Goal: Task Accomplishment & Management: Manage account settings

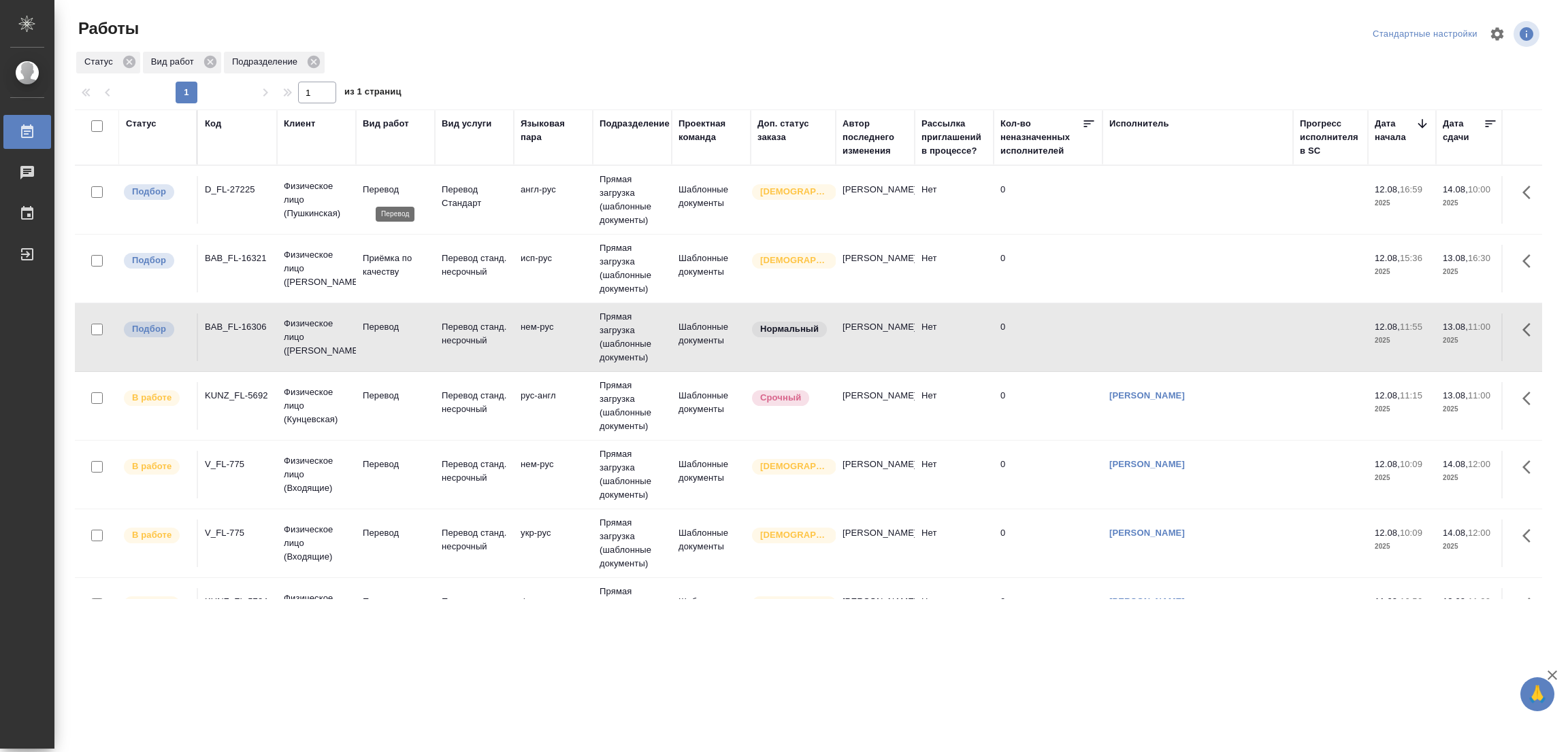
click at [377, 185] on p "Перевод" at bounding box center [394, 190] width 65 height 14
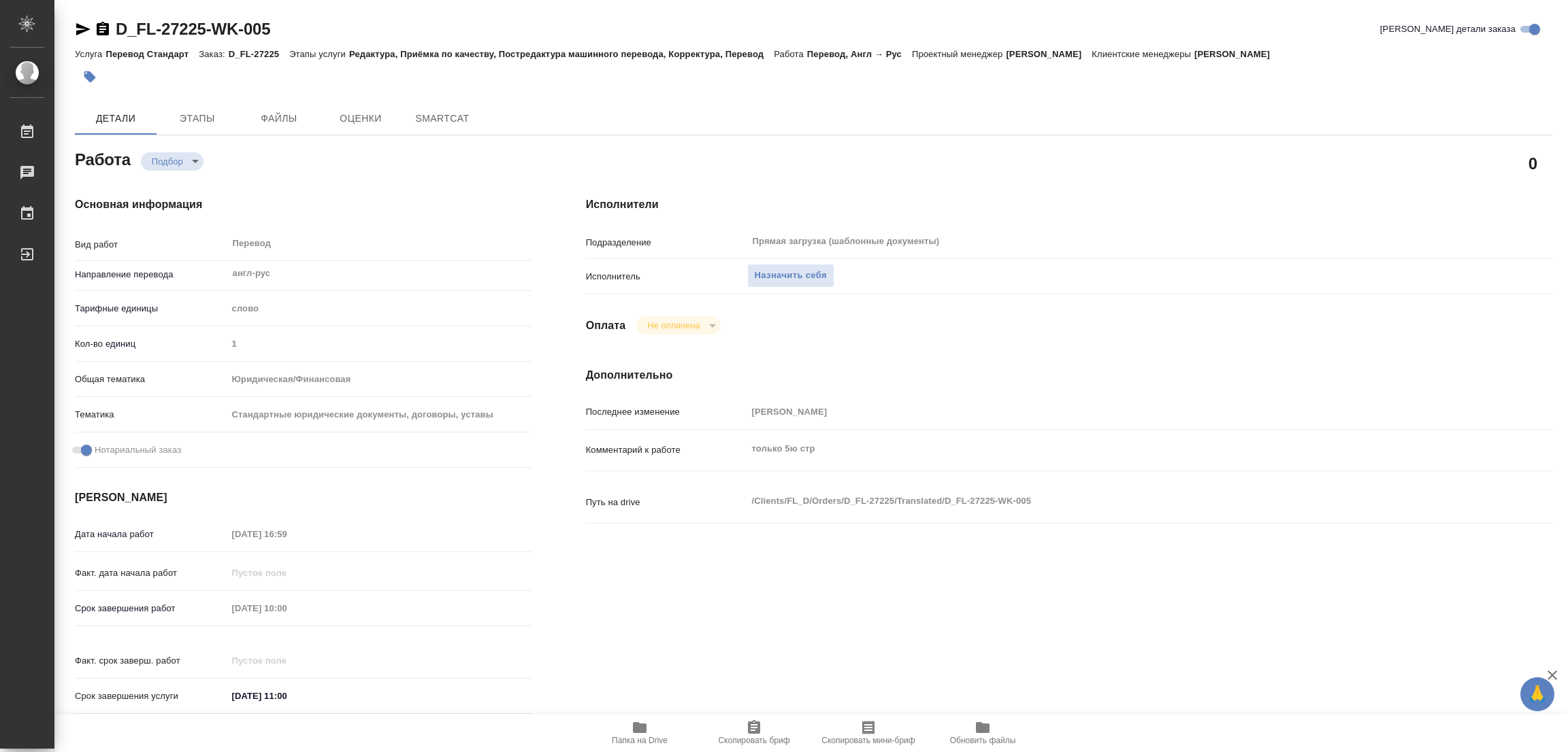
type textarea "x"
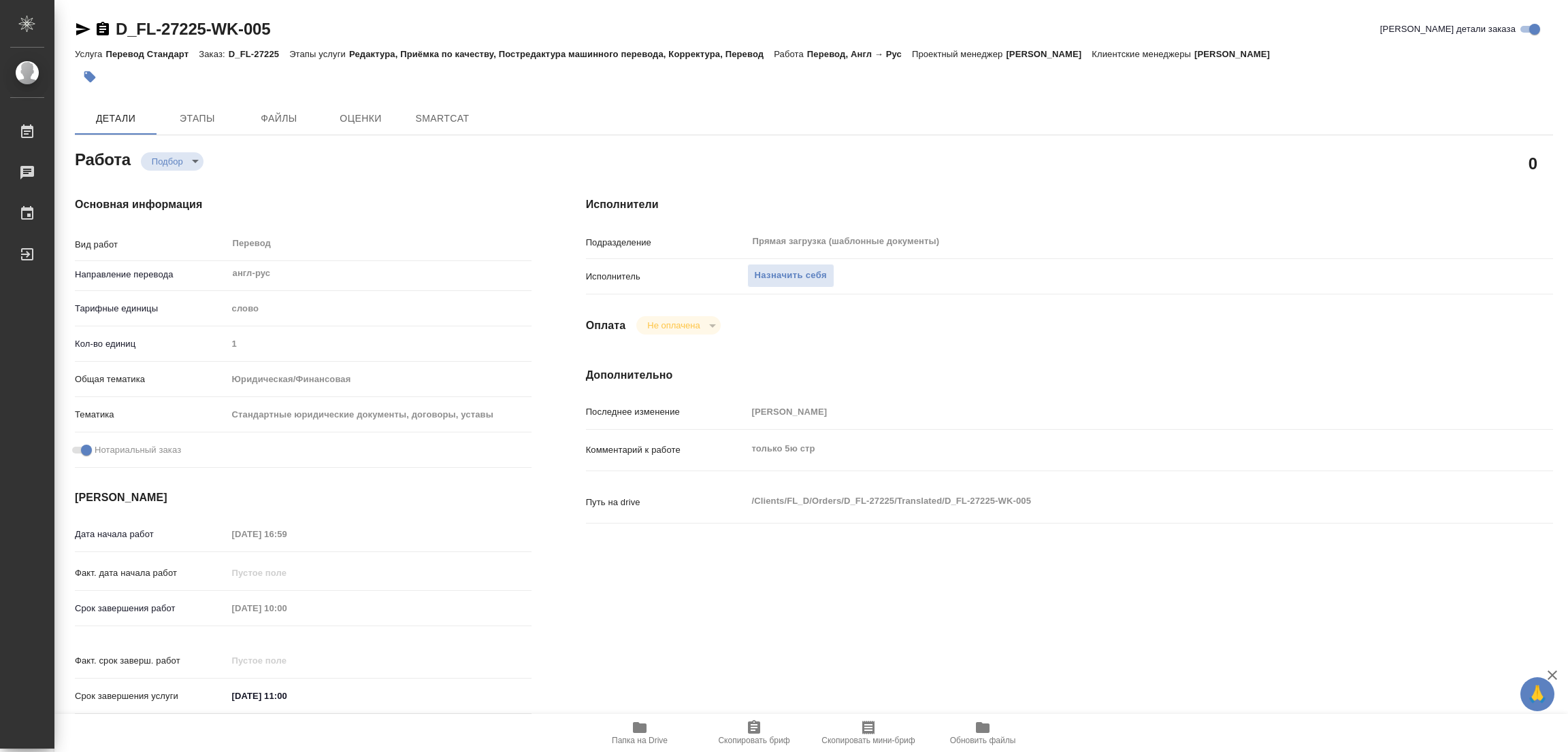
type textarea "x"
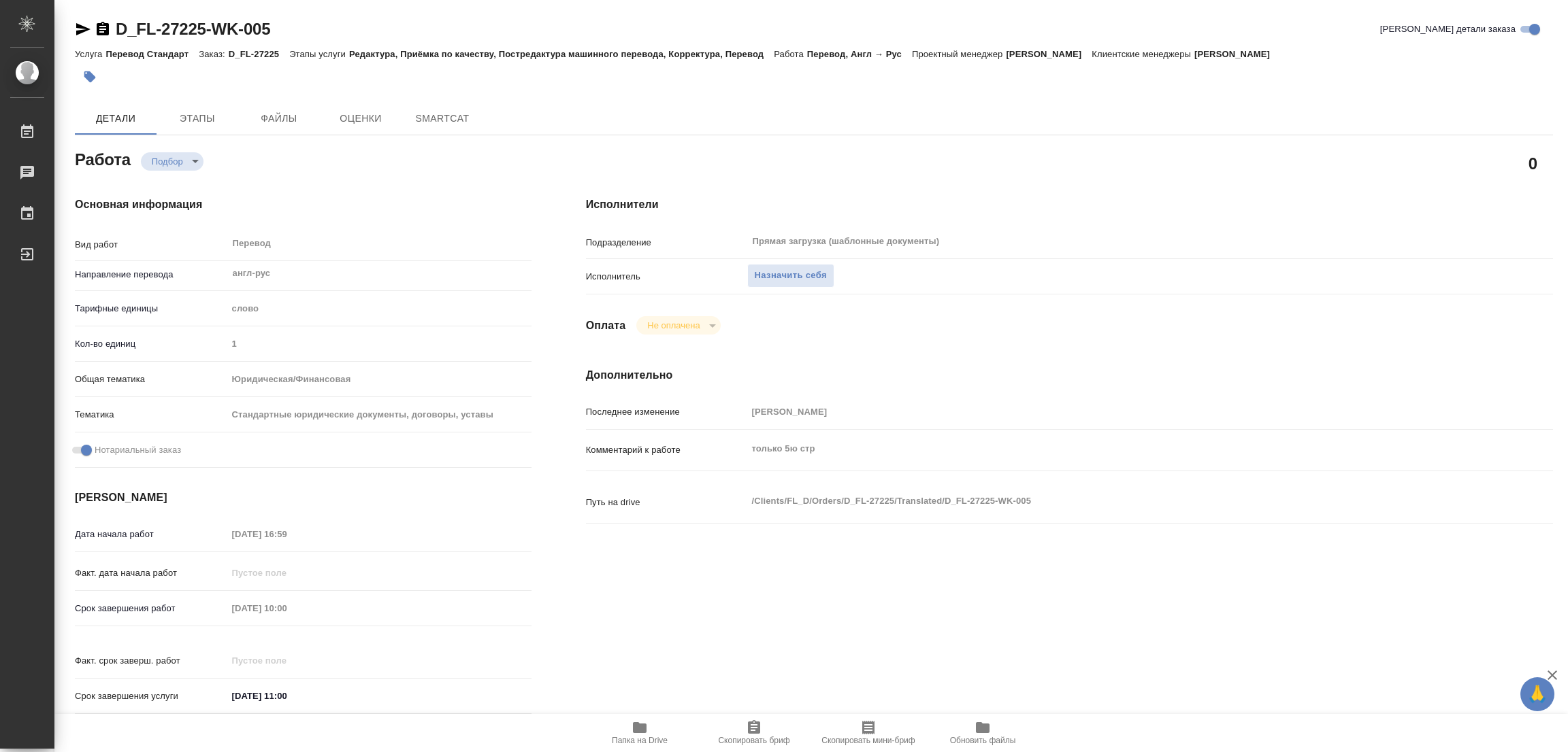
type textarea "x"
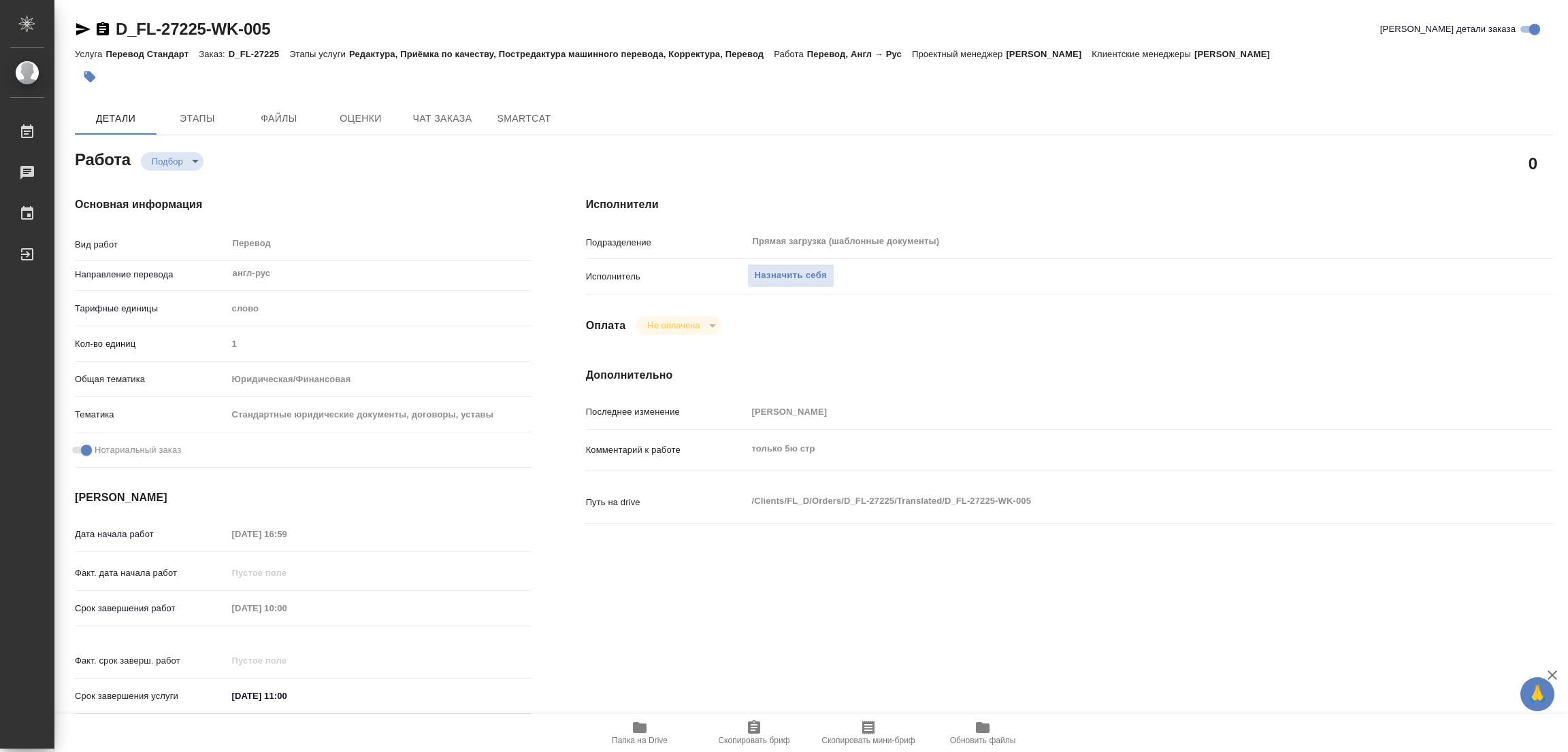
type textarea "x"
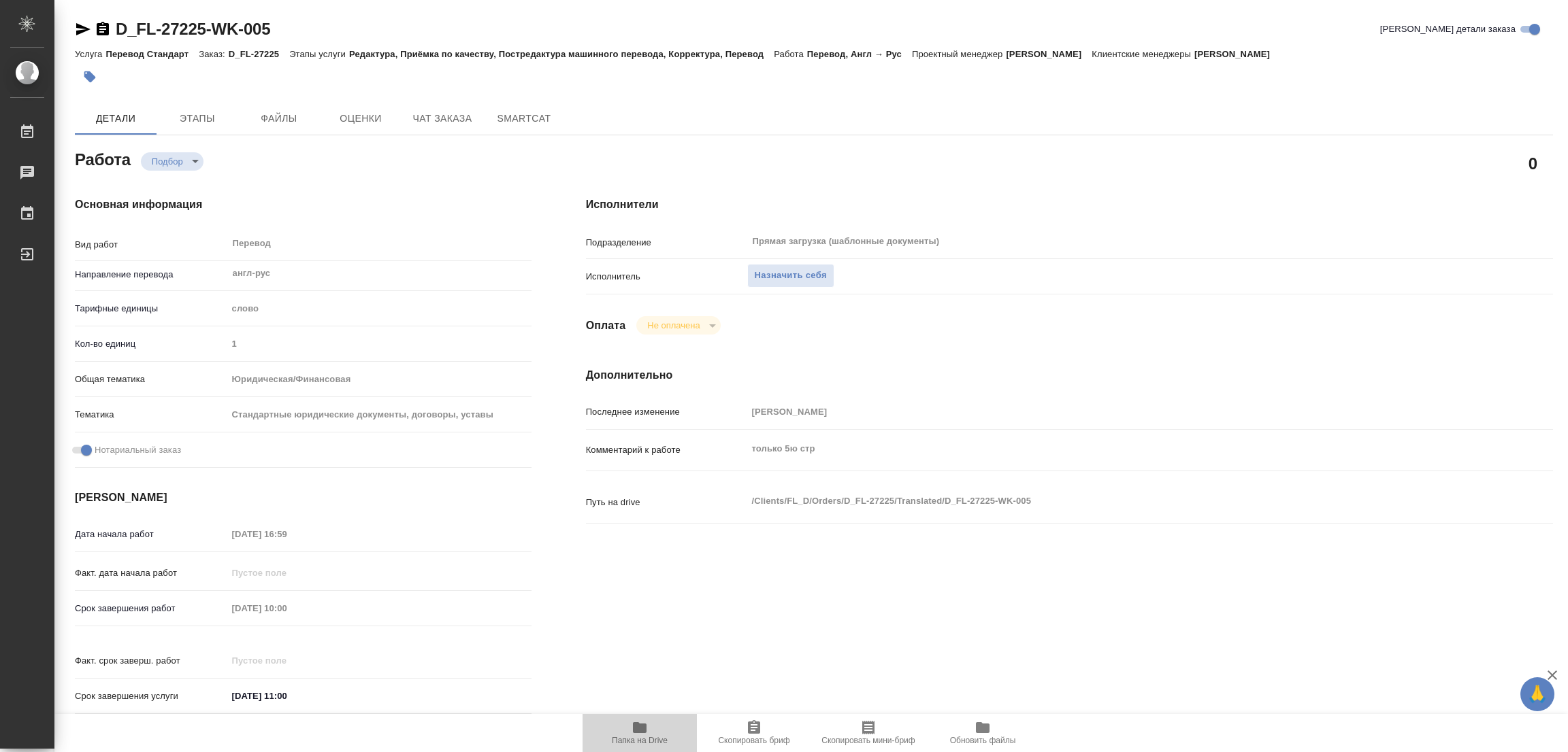
click at [644, 735] on icon "button" at bounding box center [639, 728] width 16 height 16
type textarea "x"
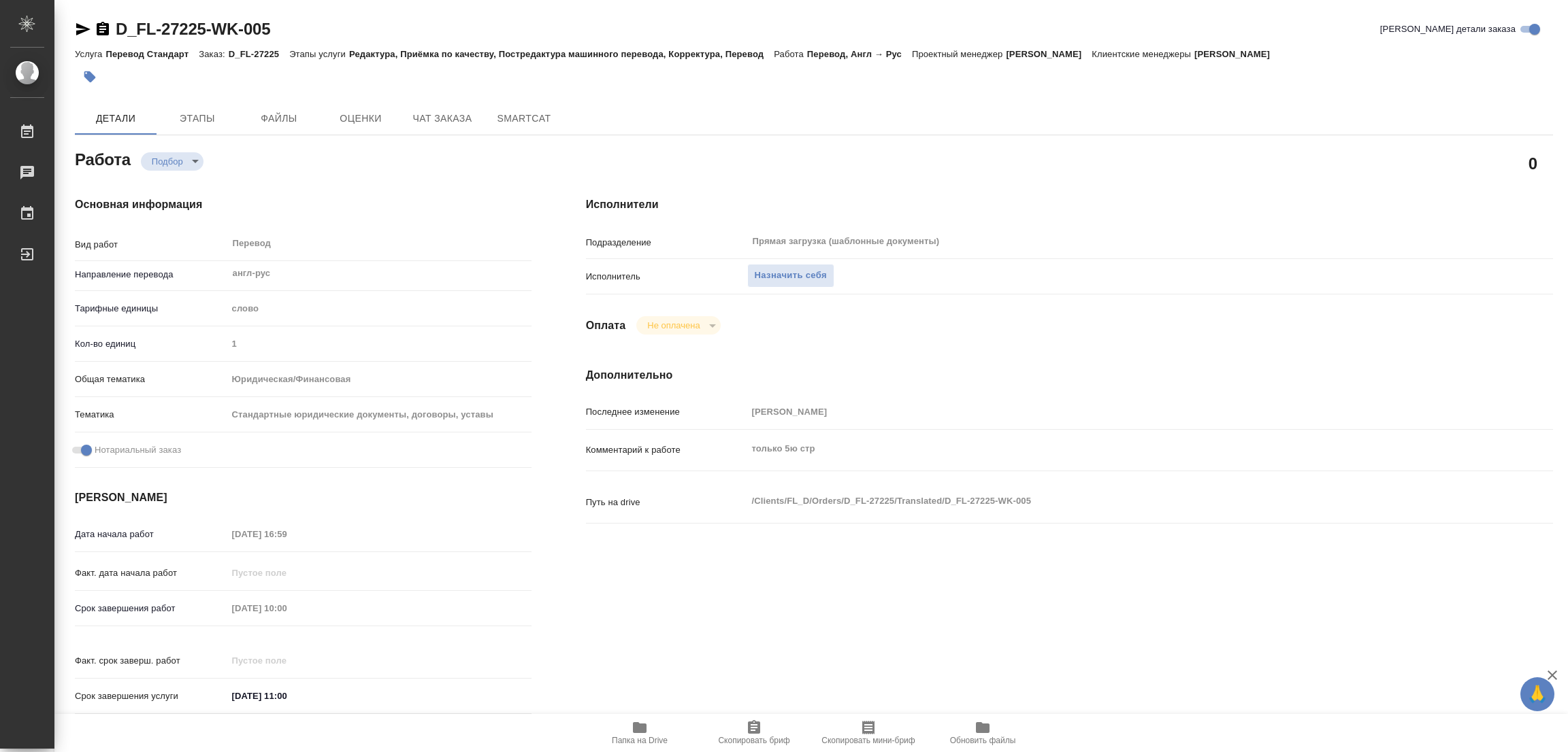
type textarea "x"
click at [771, 274] on span "Назначить себя" at bounding box center [791, 276] width 72 height 16
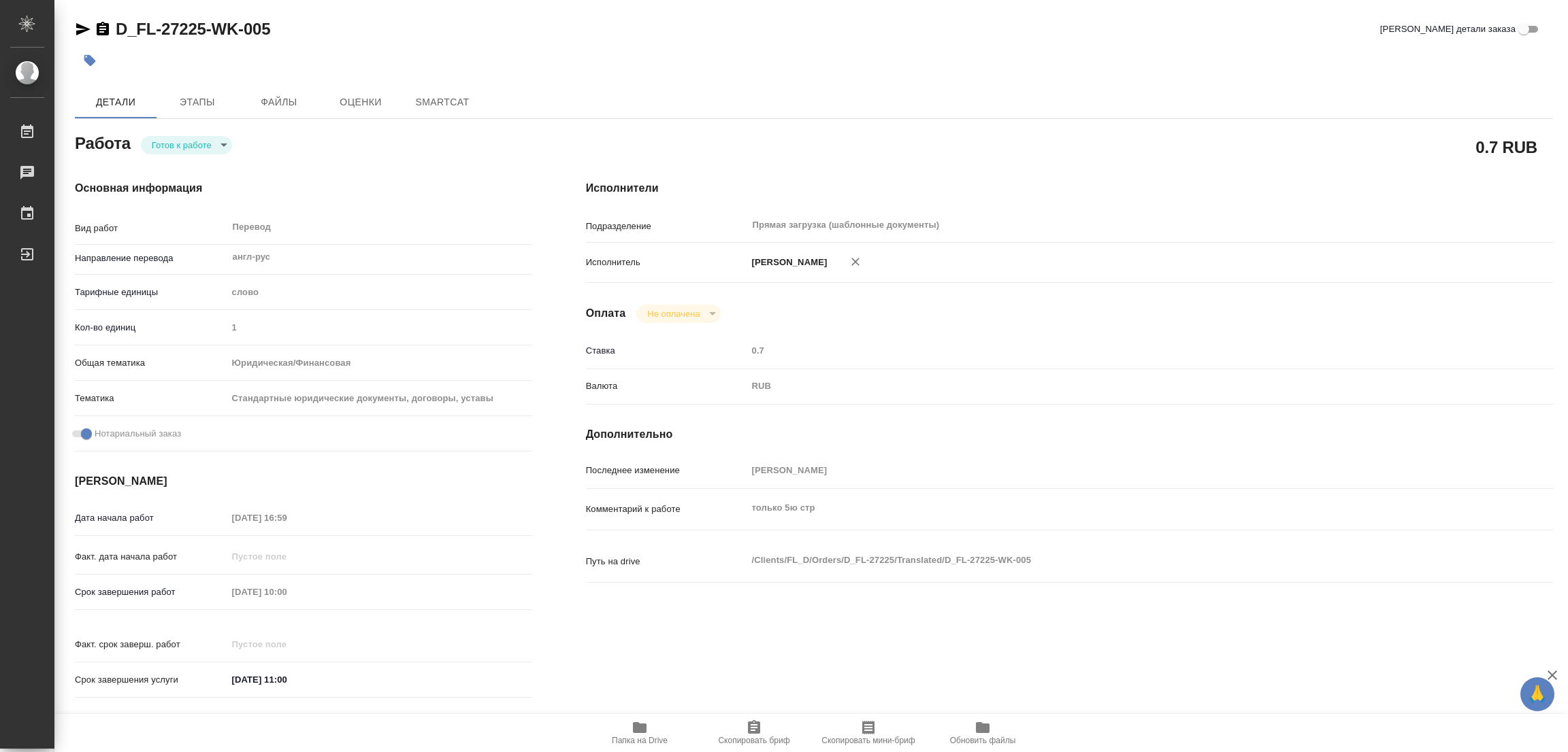
type textarea "x"
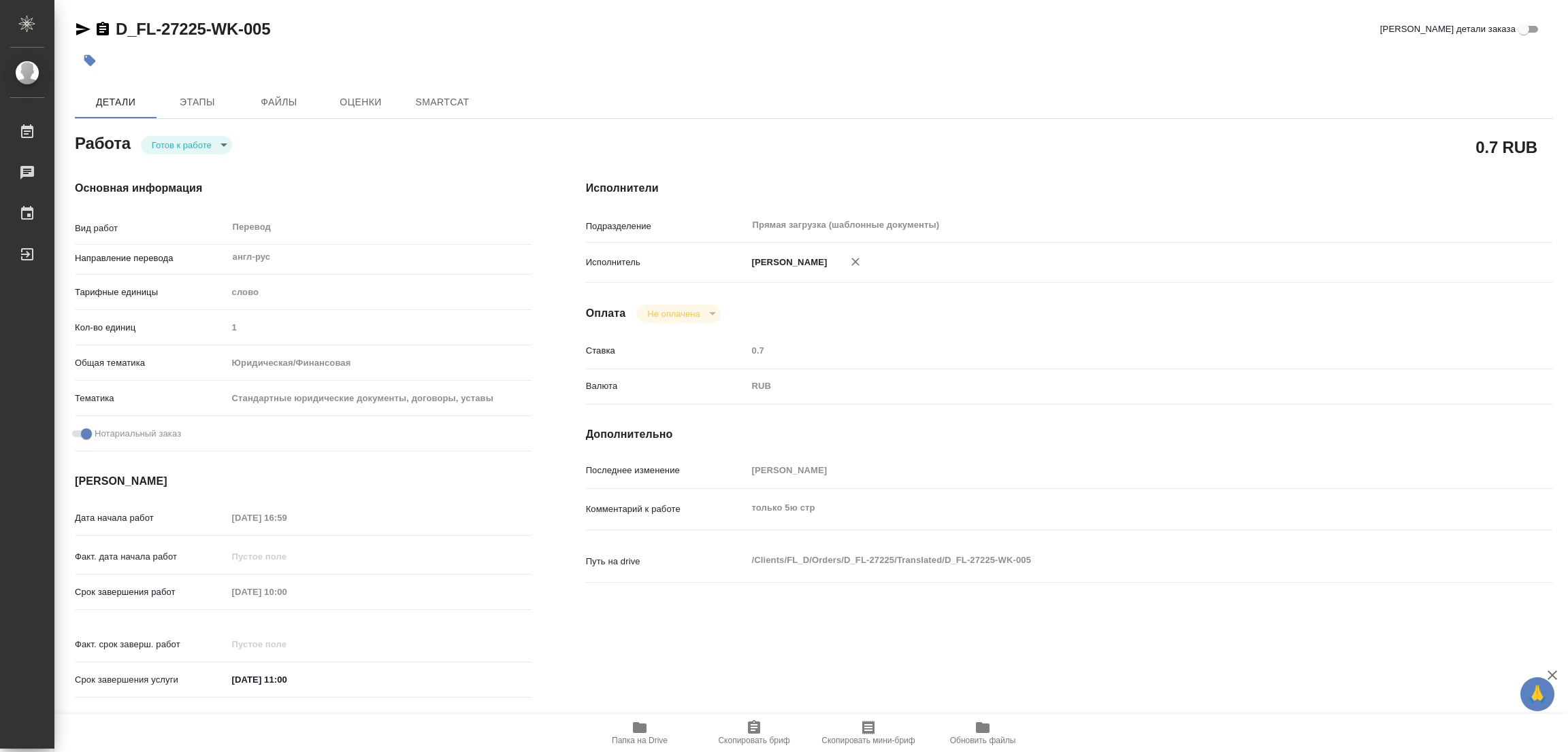
type textarea "x"
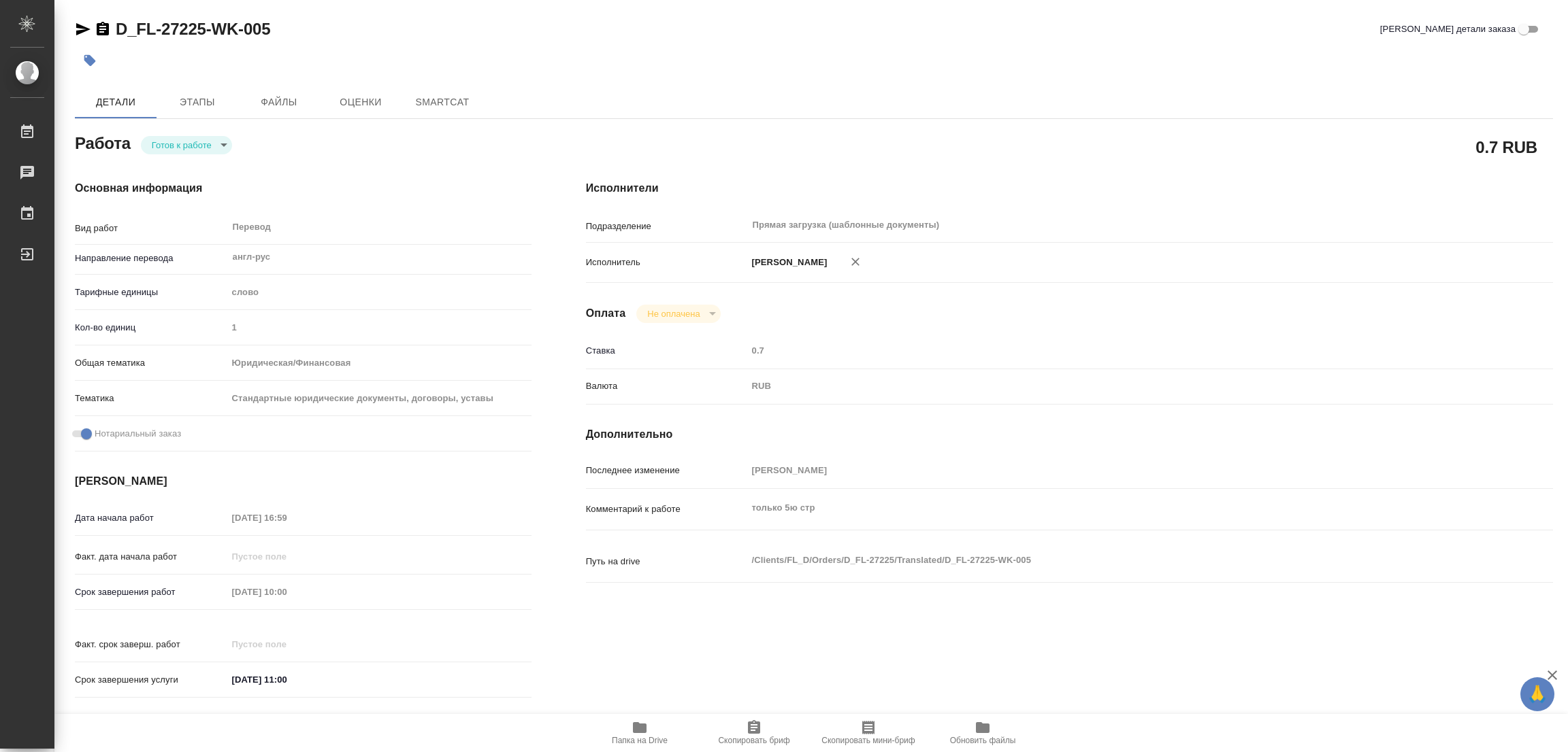
type textarea "x"
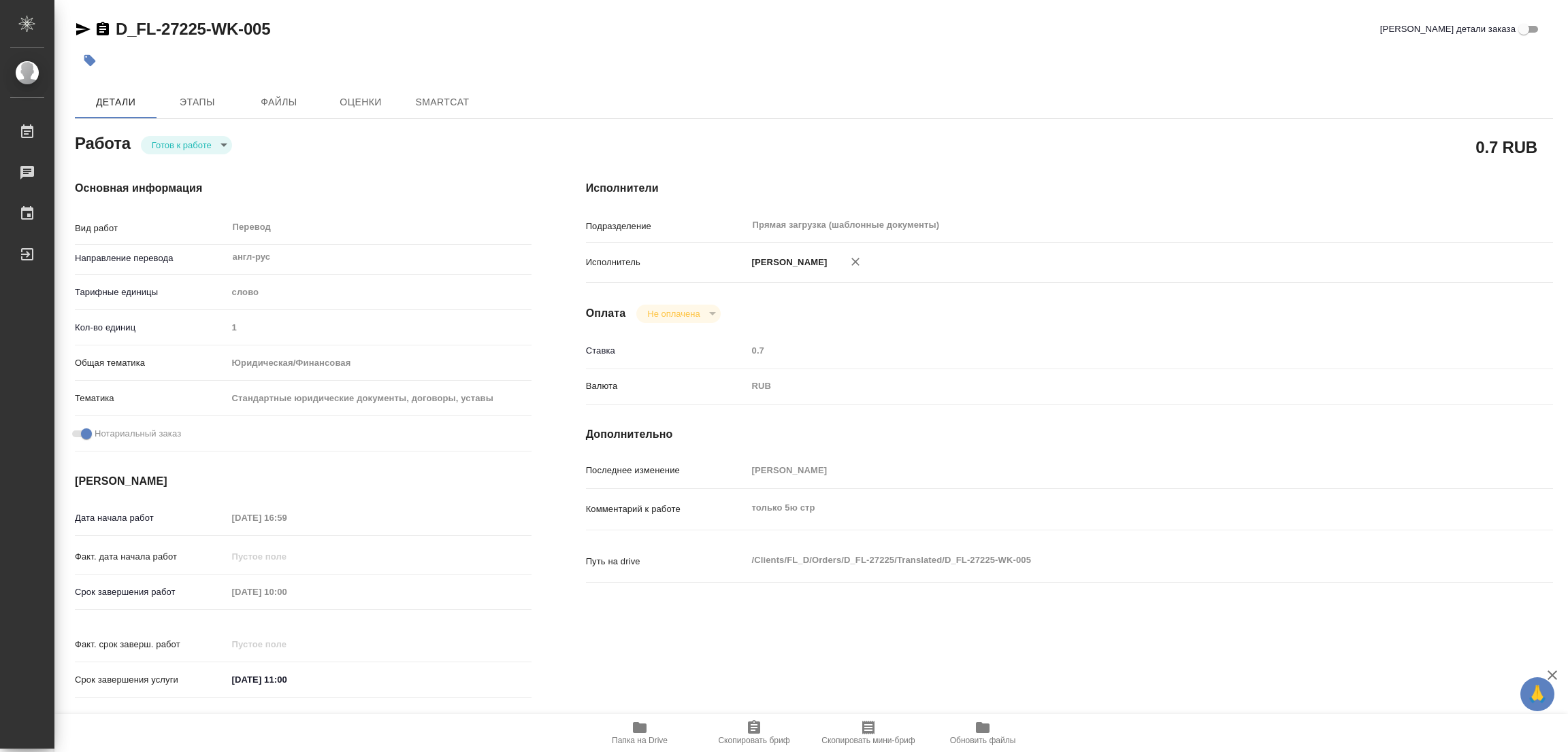
type textarea "x"
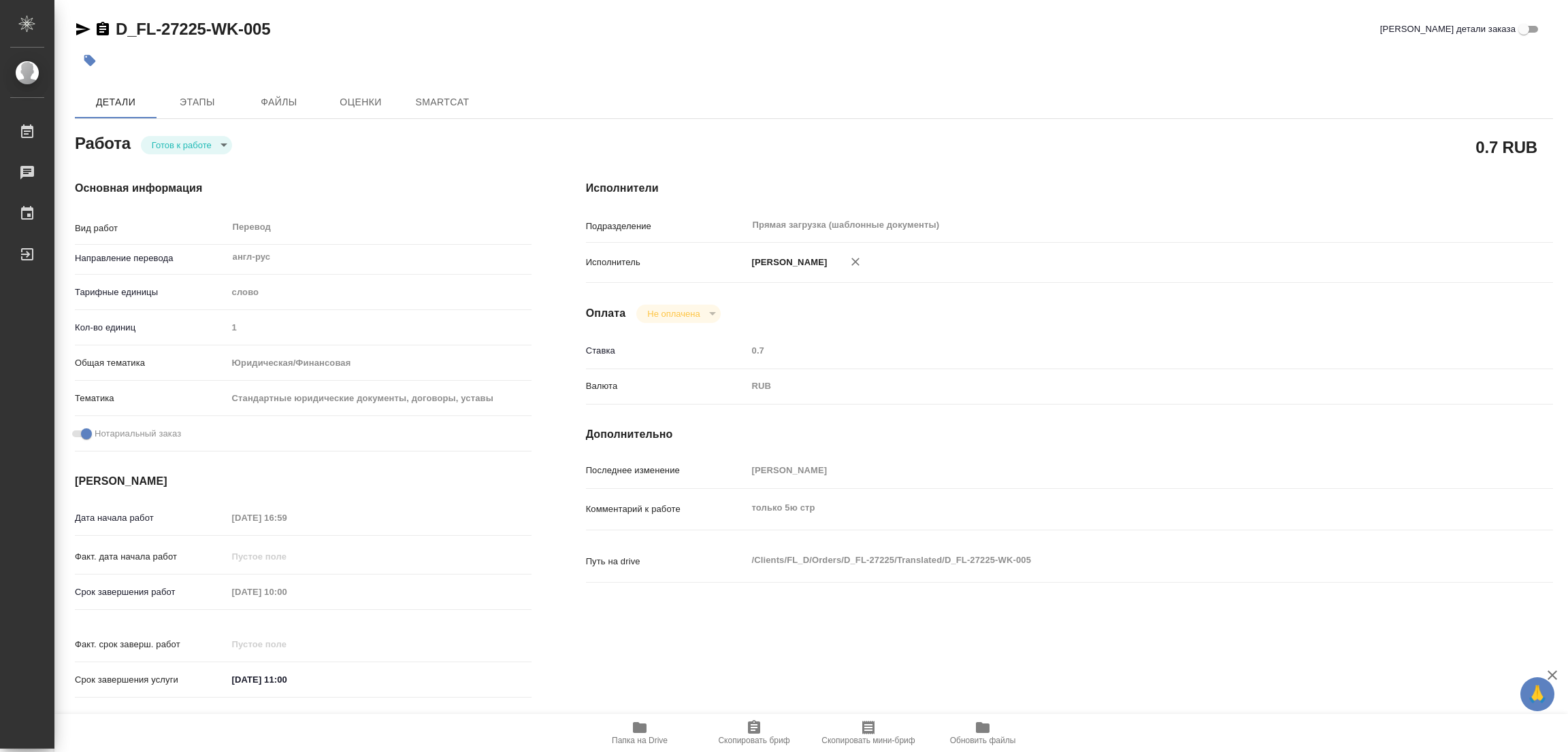
type textarea "x"
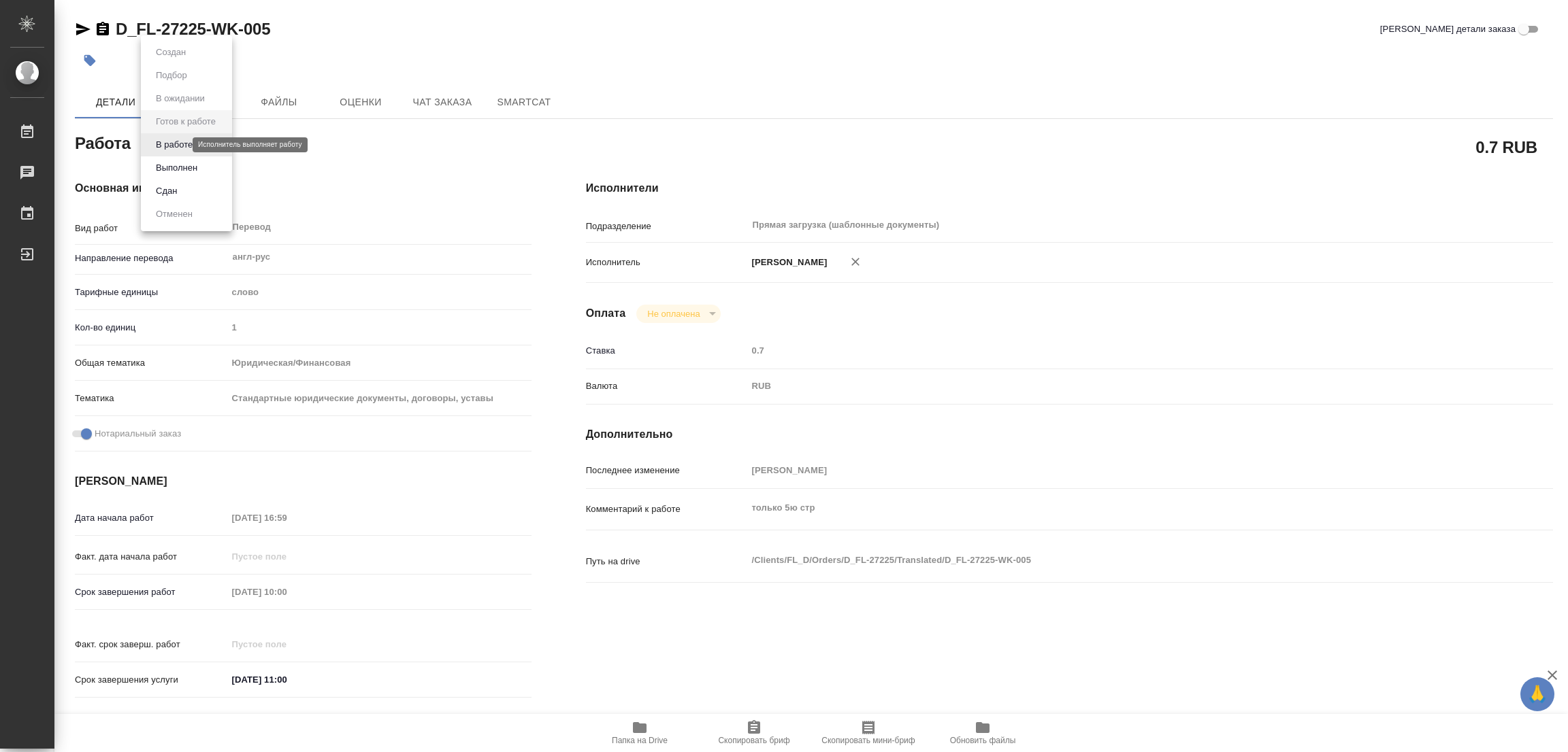
click at [181, 145] on body "🙏 .cls-1 fill:#fff; AWATERA [PERSON_NAME] Работы Чаты График Выйти D_FL-27225-W…" at bounding box center [784, 376] width 1568 height 752
click at [181, 144] on button "В работе" at bounding box center [174, 145] width 45 height 15
type textarea "x"
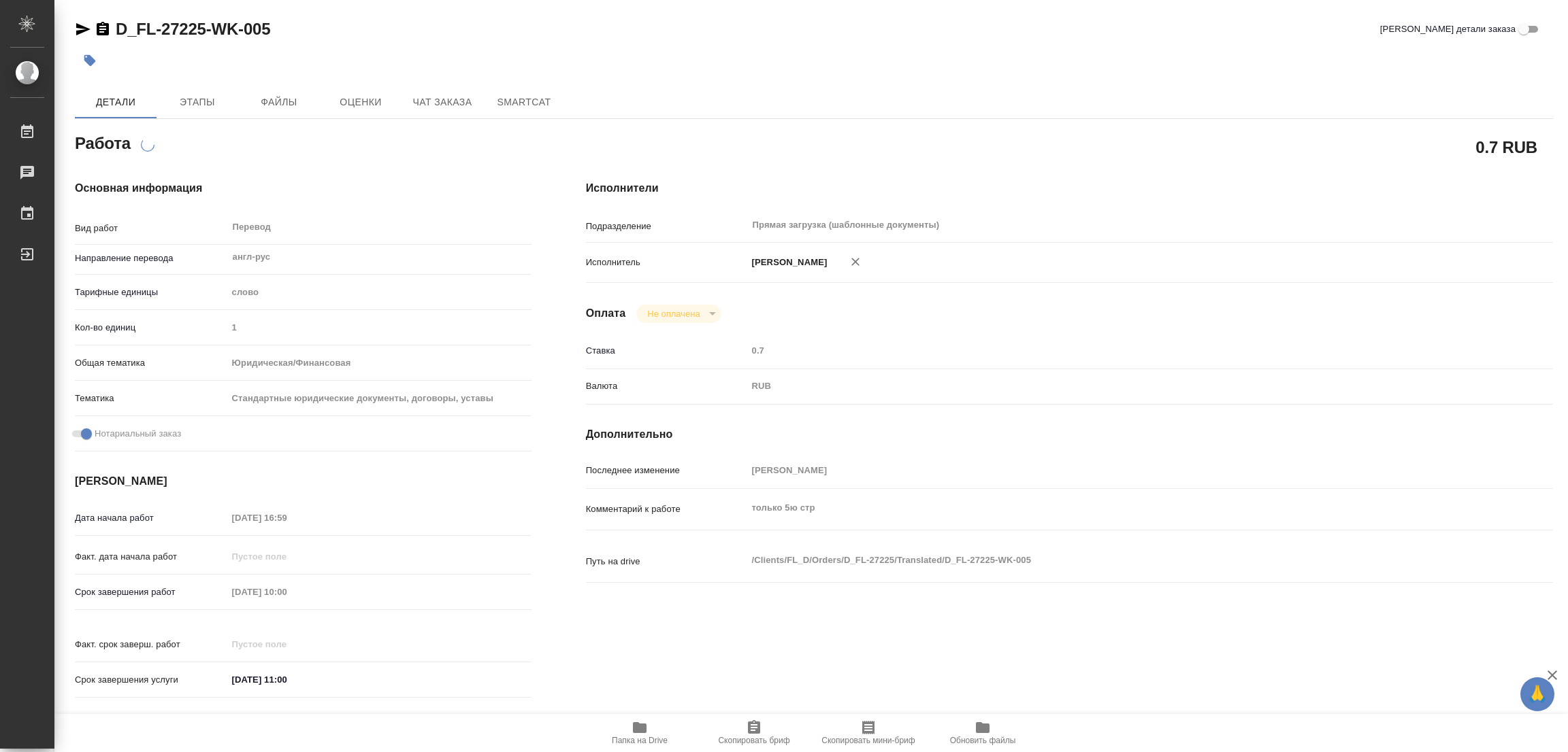
type textarea "x"
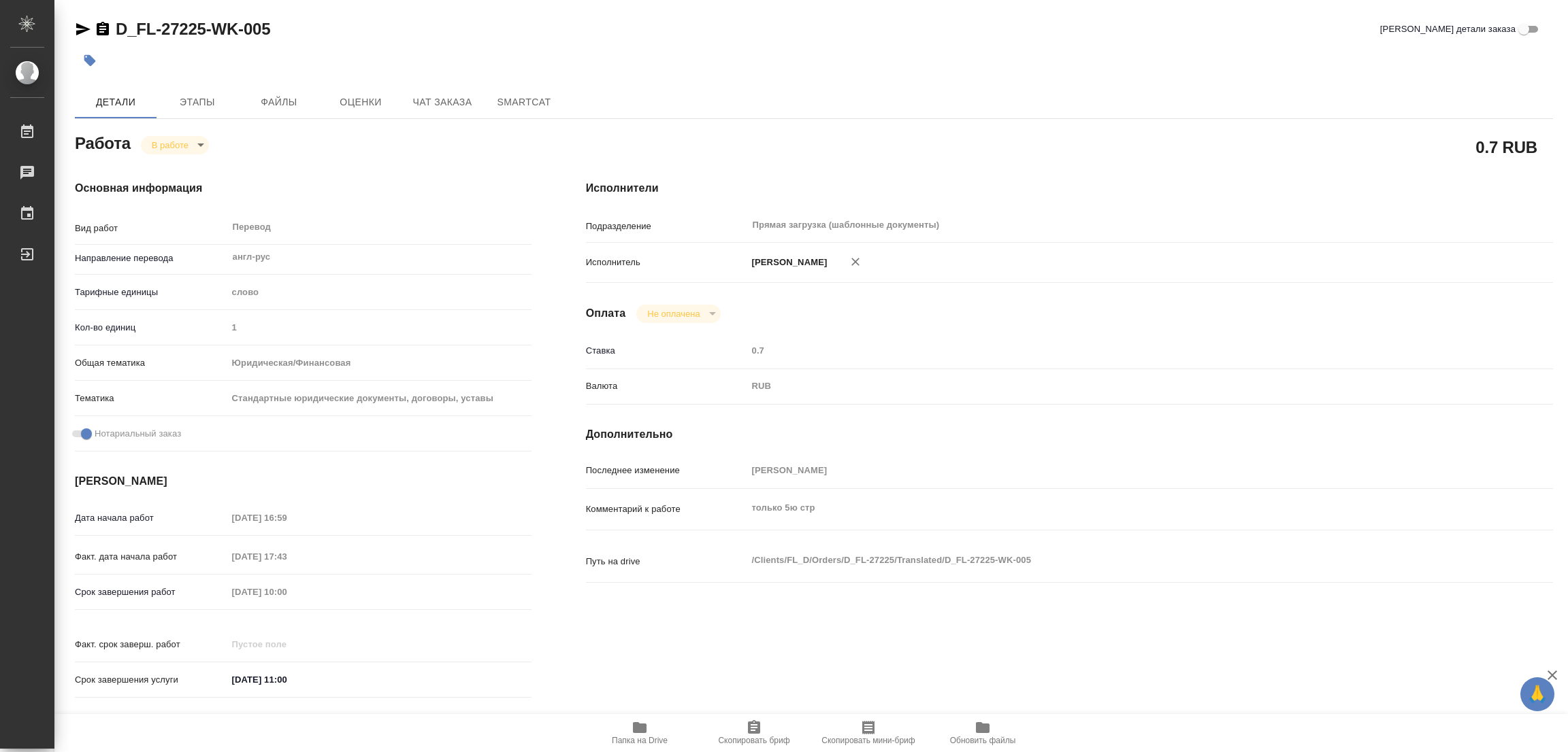
type textarea "x"
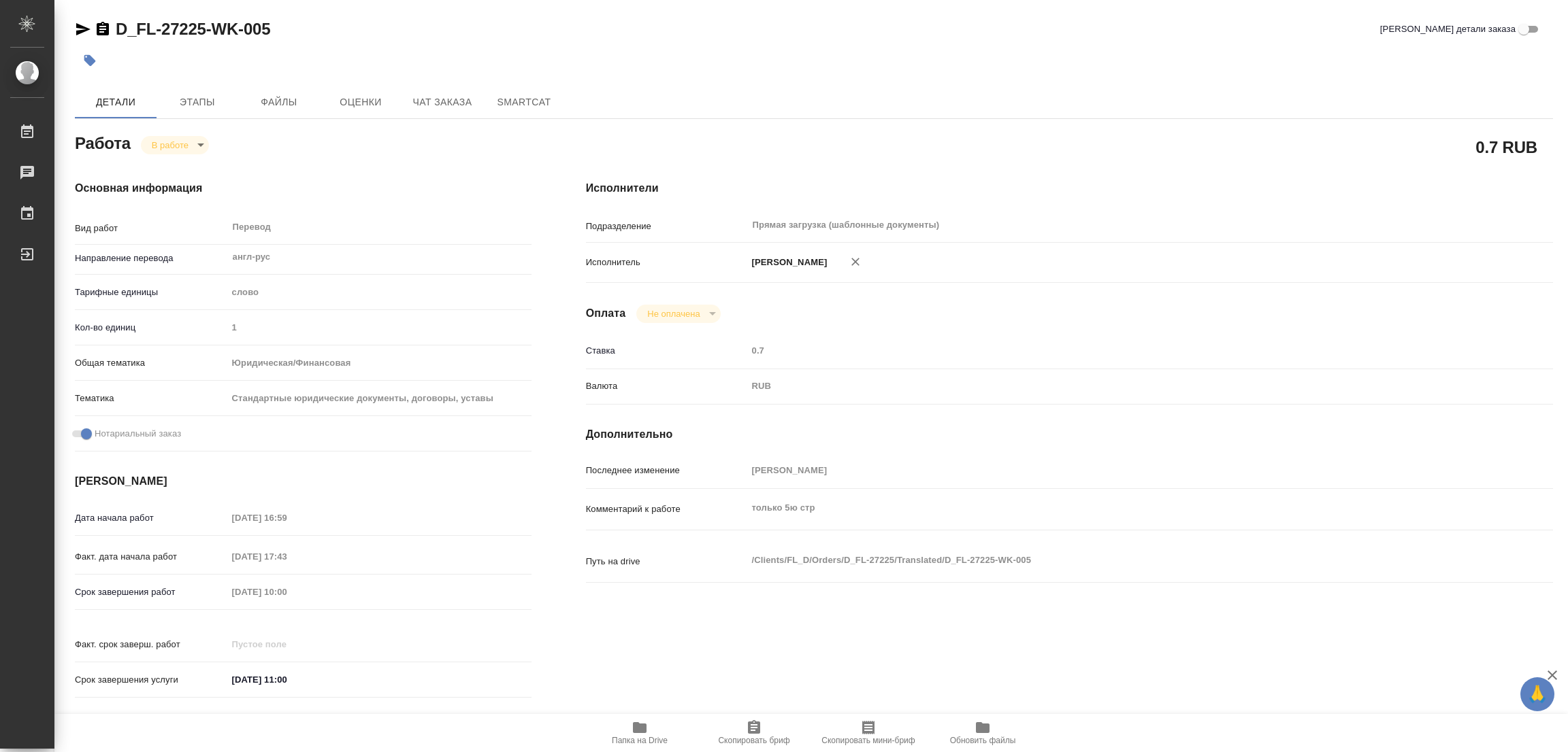
type textarea "x"
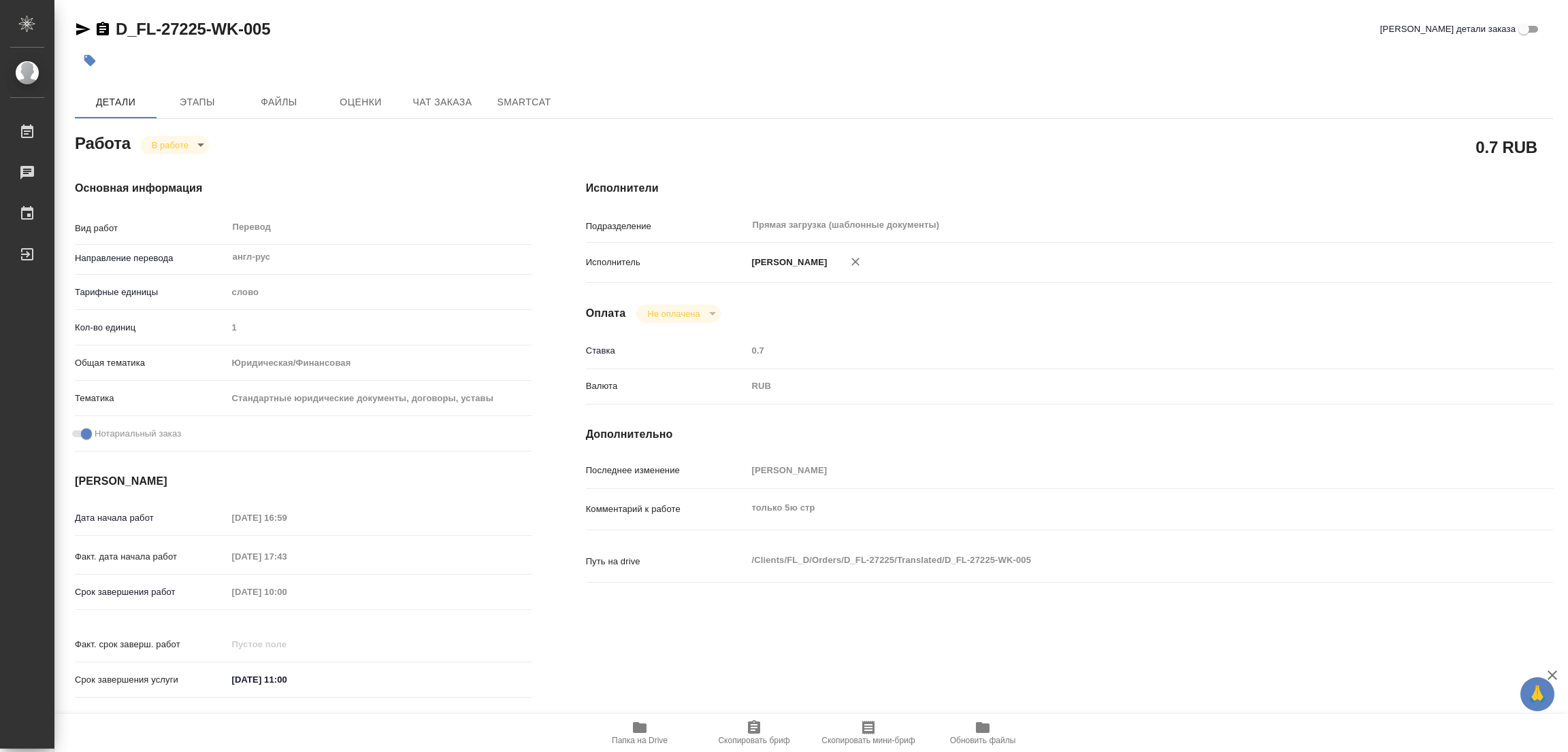
type textarea "x"
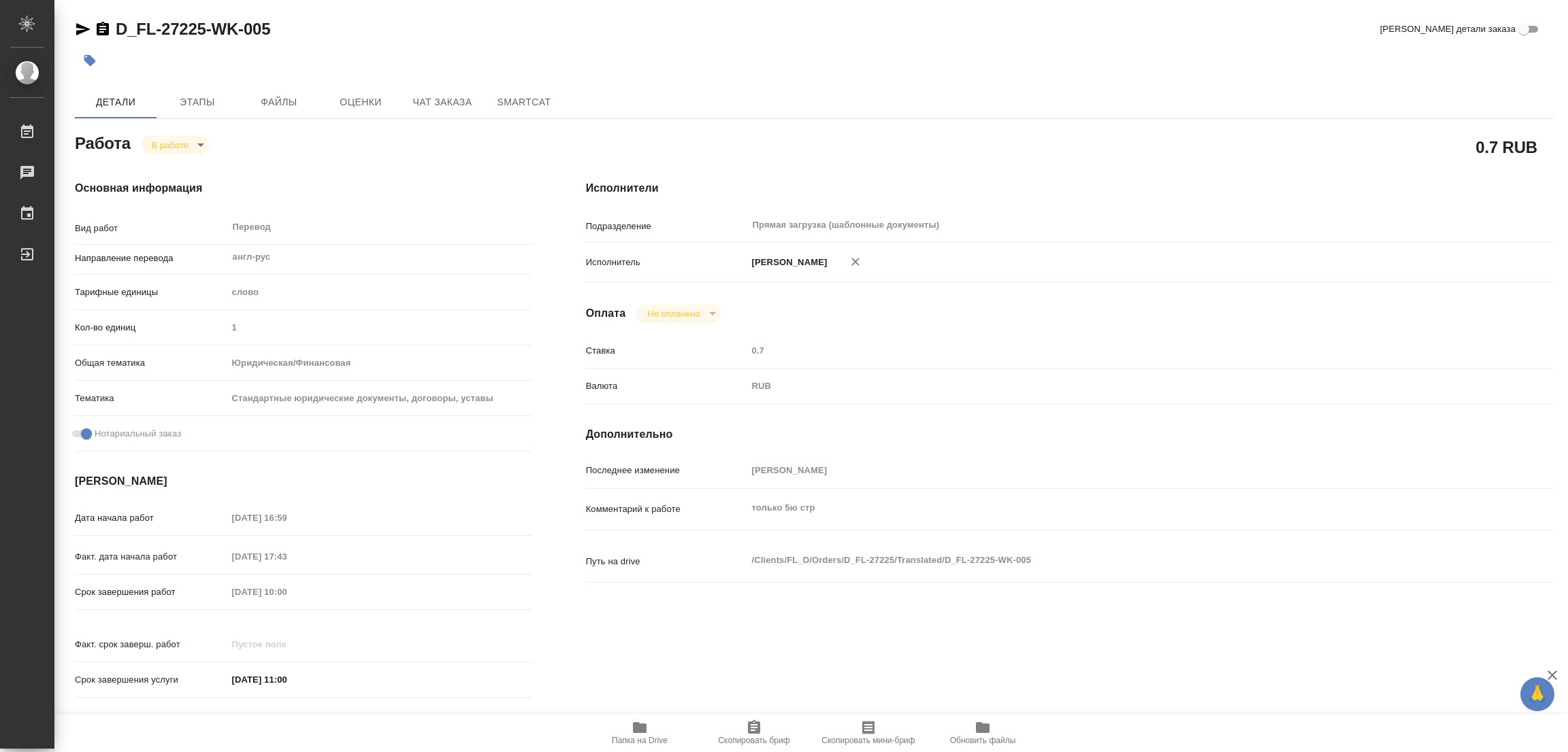
type textarea "x"
